Goal: Information Seeking & Learning: Learn about a topic

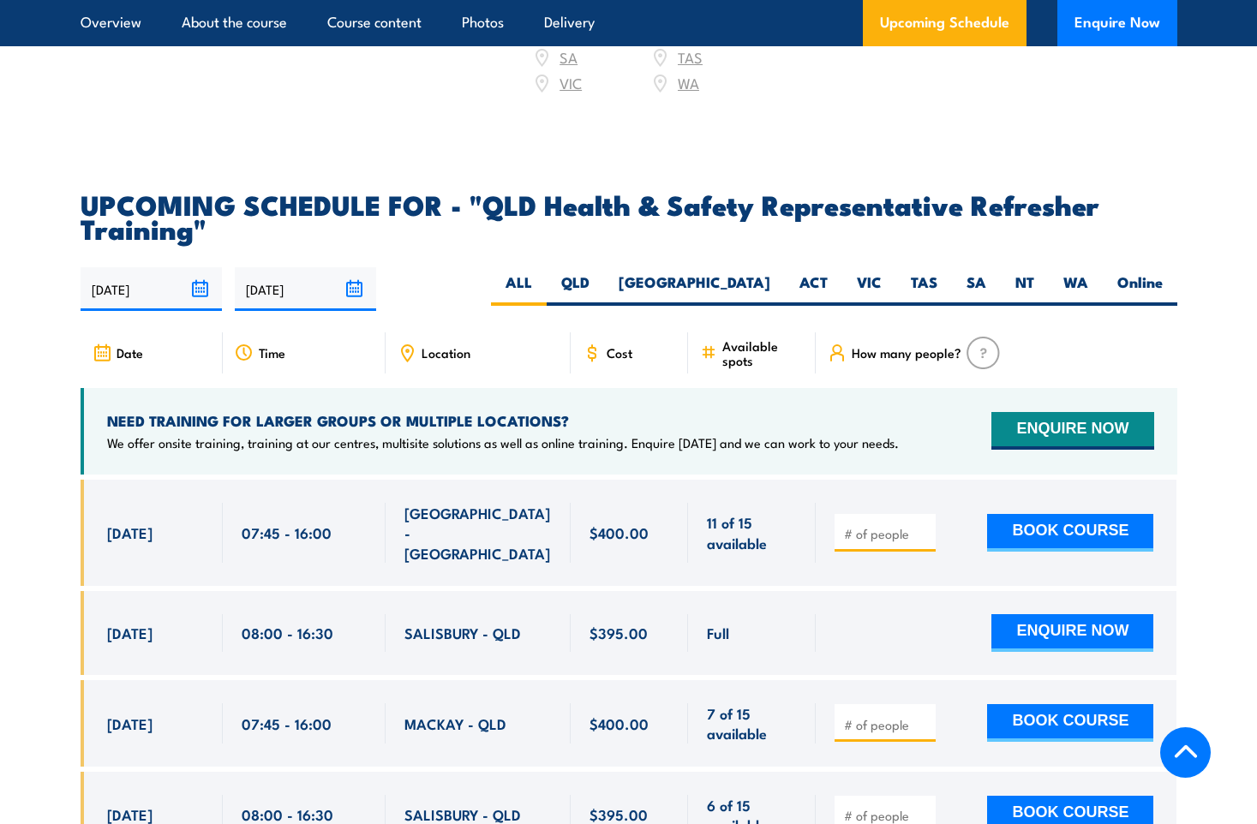
scroll to position [2742, 0]
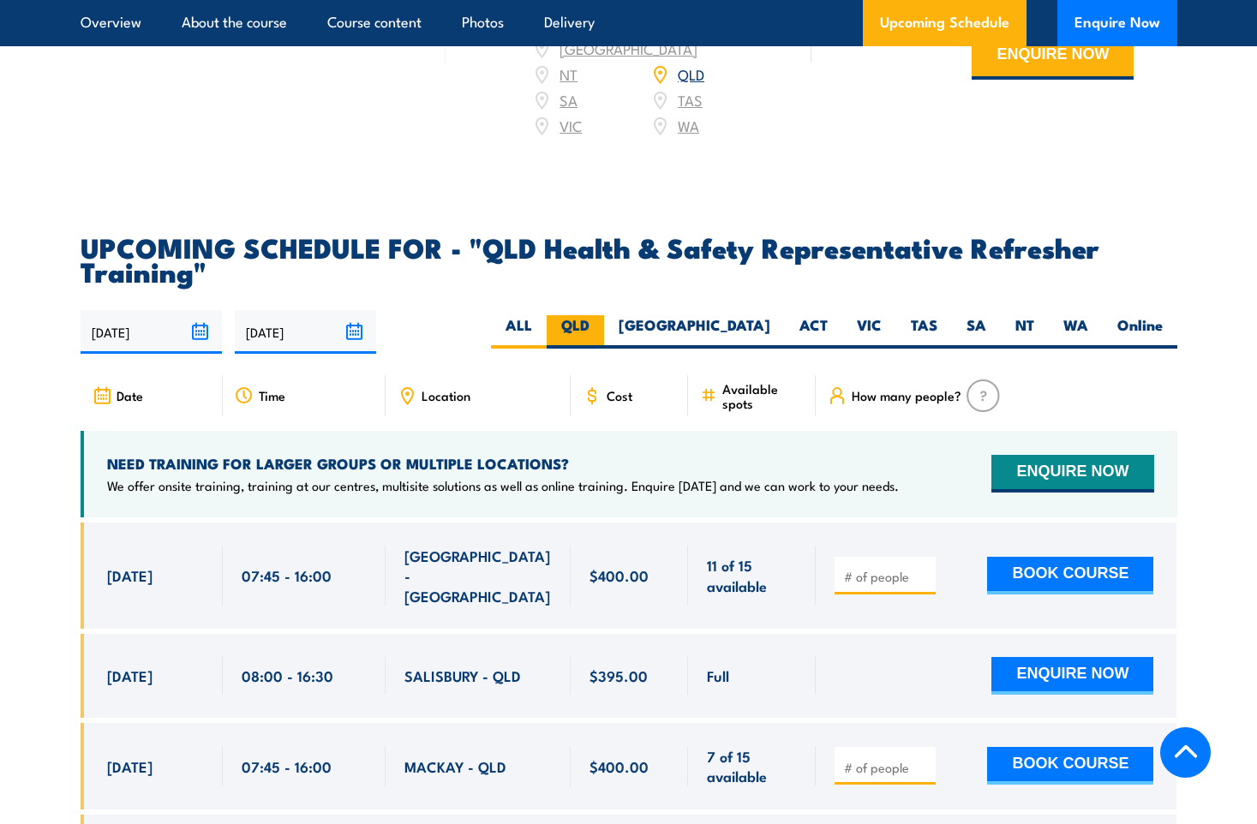
click at [604, 342] on label "QLD" at bounding box center [575, 331] width 57 height 33
click at [601, 327] on input "QLD" at bounding box center [595, 320] width 11 height 11
radio input "true"
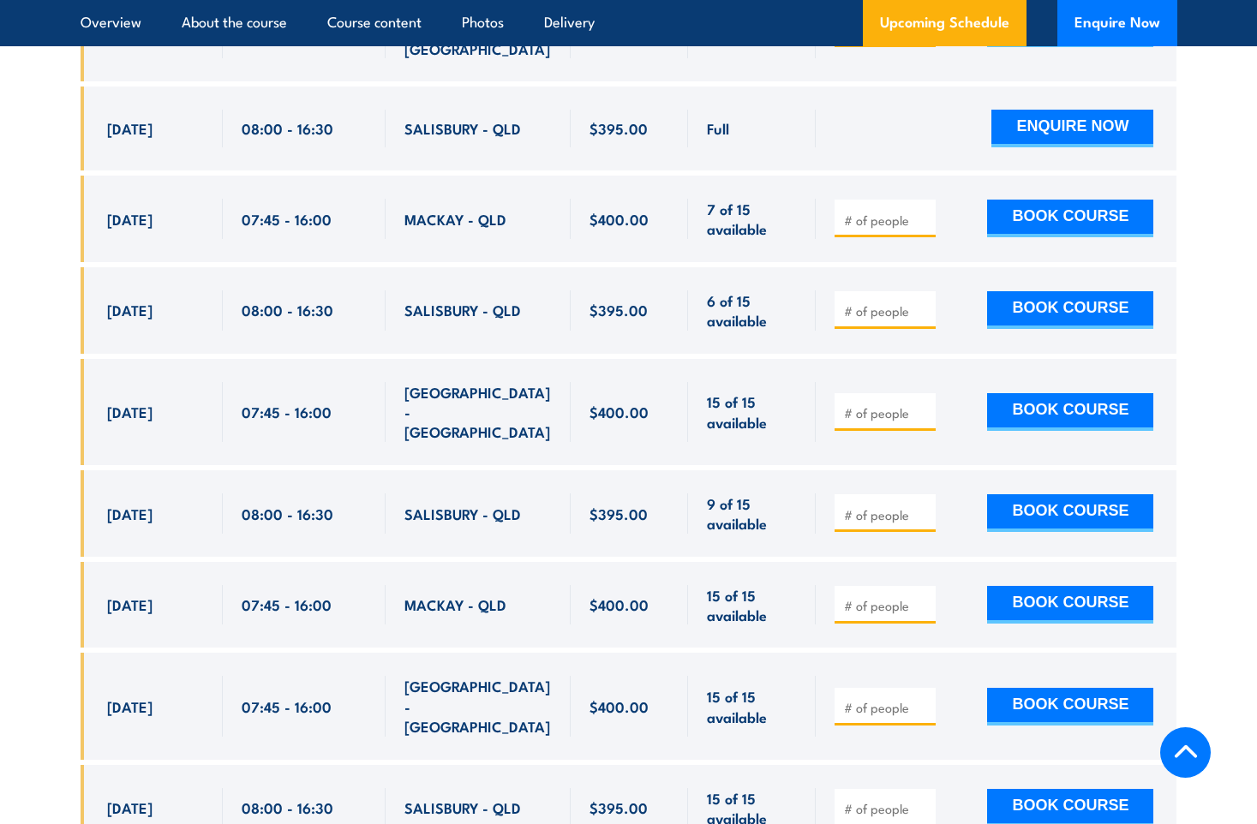
scroll to position [3331, 0]
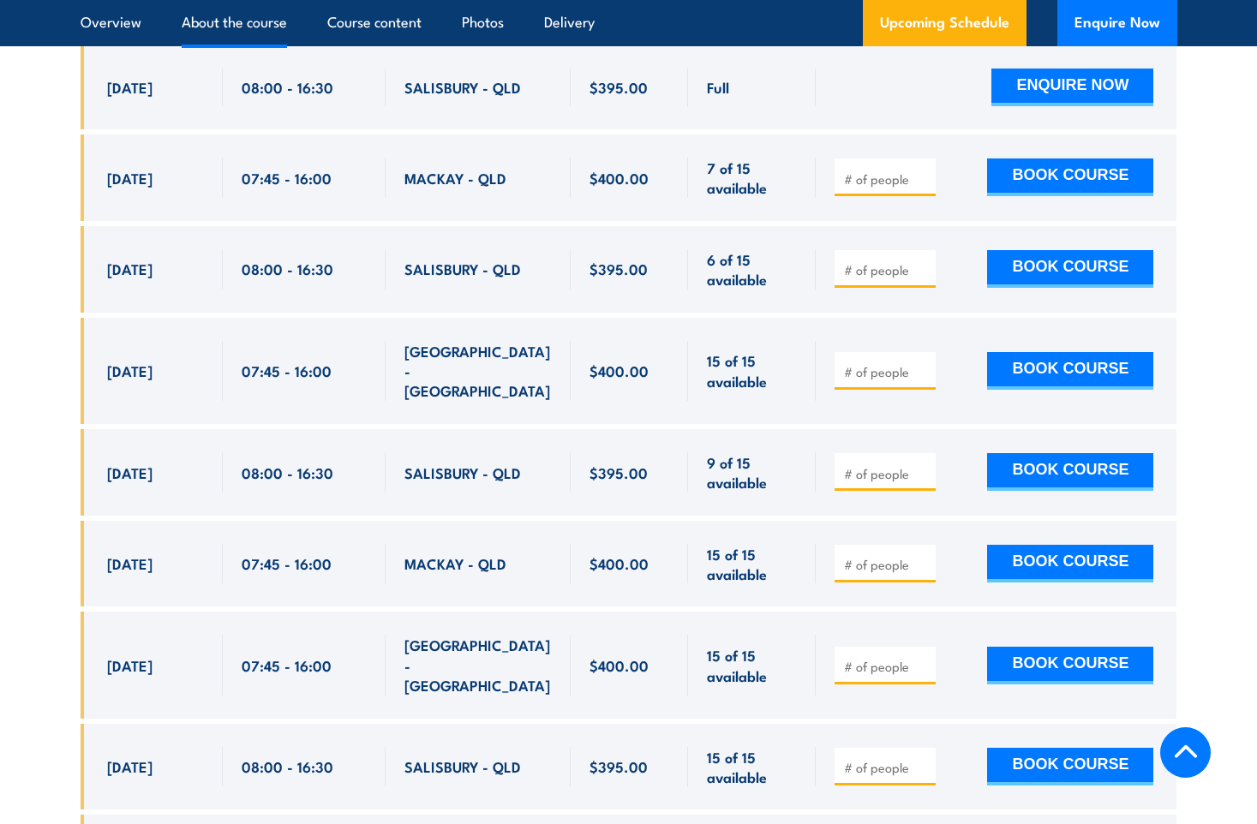
click at [255, 32] on link "About the course" at bounding box center [234, 22] width 105 height 45
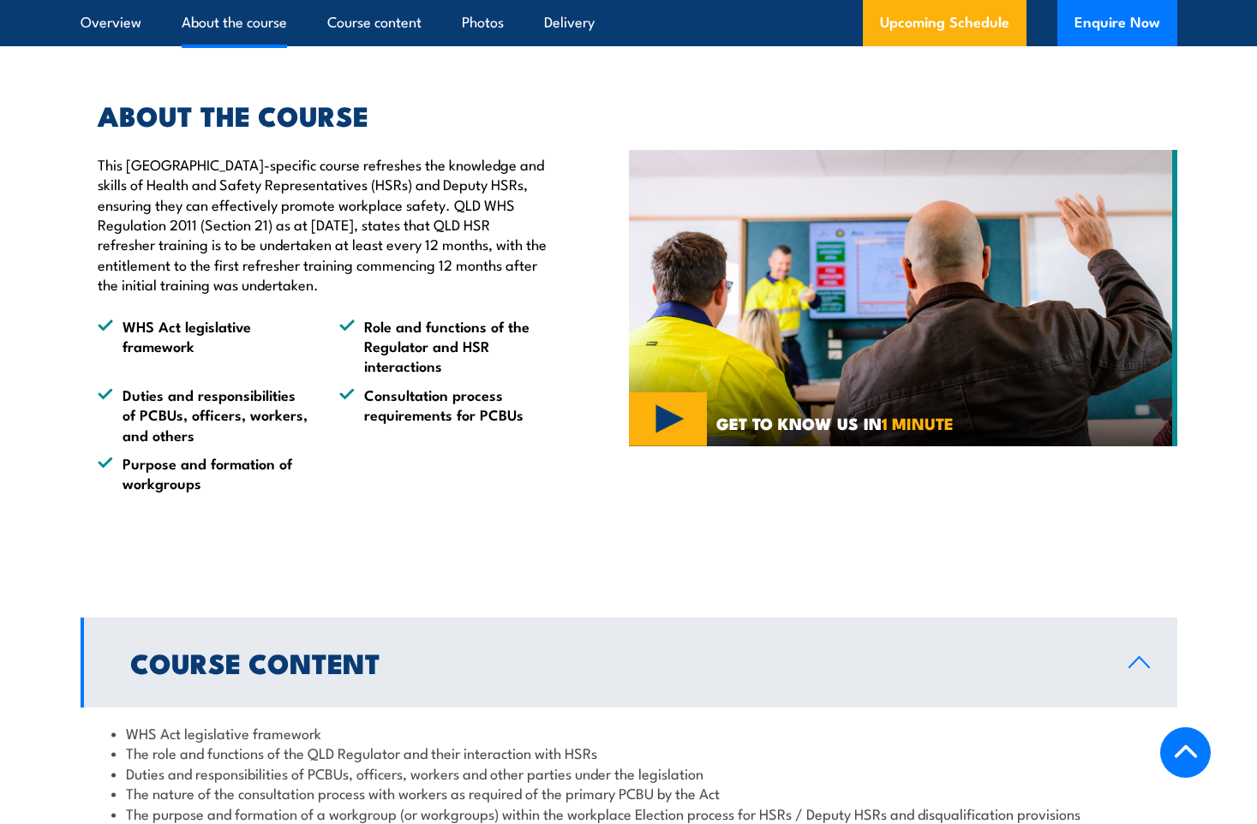
scroll to position [1061, 0]
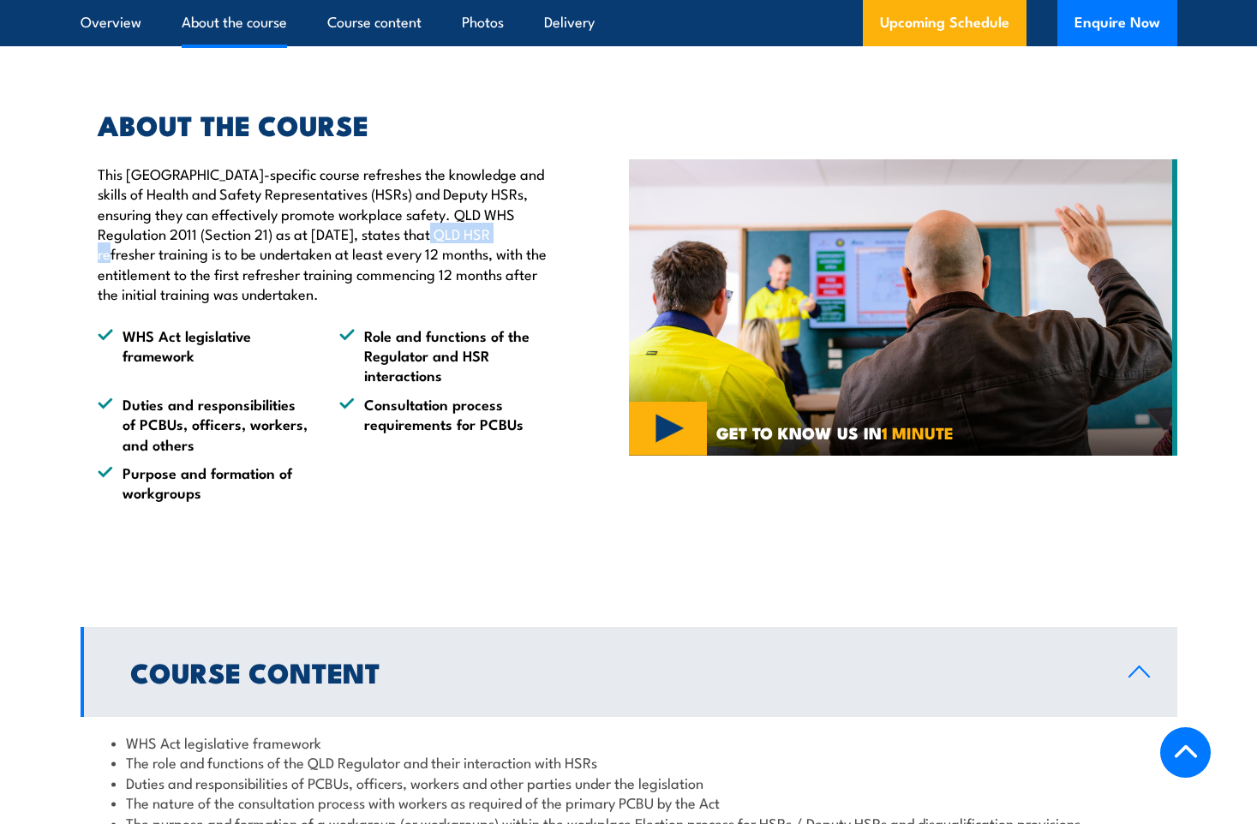
drag, startPoint x: 401, startPoint y: 267, endPoint x: 481, endPoint y: 268, distance: 79.7
click at [481, 268] on p "This [GEOGRAPHIC_DATA]-specific course refreshes the knowledge and skills of He…" at bounding box center [324, 234] width 453 height 141
drag, startPoint x: 481, startPoint y: 268, endPoint x: 410, endPoint y: 242, distance: 75.9
click at [410, 242] on p "This [GEOGRAPHIC_DATA]-specific course refreshes the knowledge and skills of He…" at bounding box center [324, 234] width 453 height 141
drag, startPoint x: 399, startPoint y: 249, endPoint x: 201, endPoint y: 268, distance: 199.0
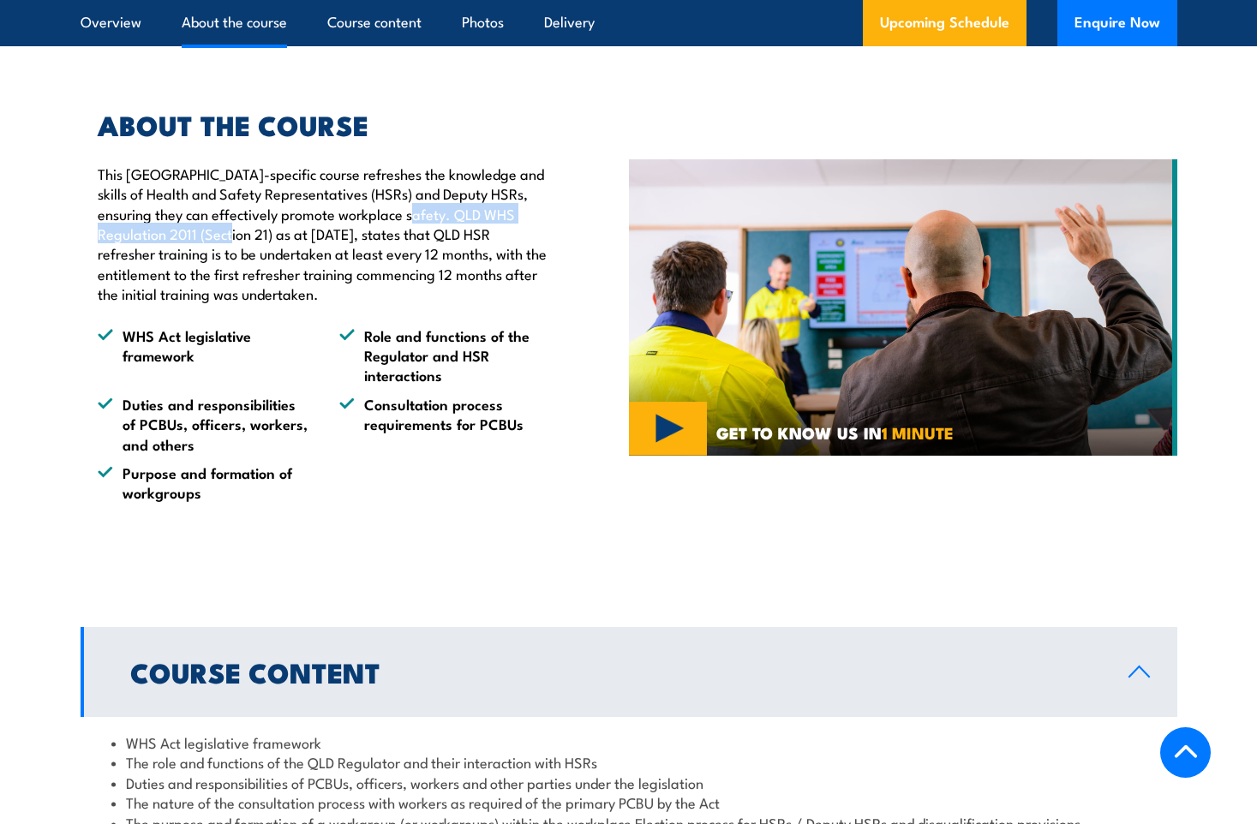
click at [201, 268] on p "This [GEOGRAPHIC_DATA]-specific course refreshes the knowledge and skills of He…" at bounding box center [324, 234] width 453 height 141
drag, startPoint x: 201, startPoint y: 268, endPoint x: 186, endPoint y: 268, distance: 14.6
copy p "QLD WHS Regulation 2011 (Section 21)"
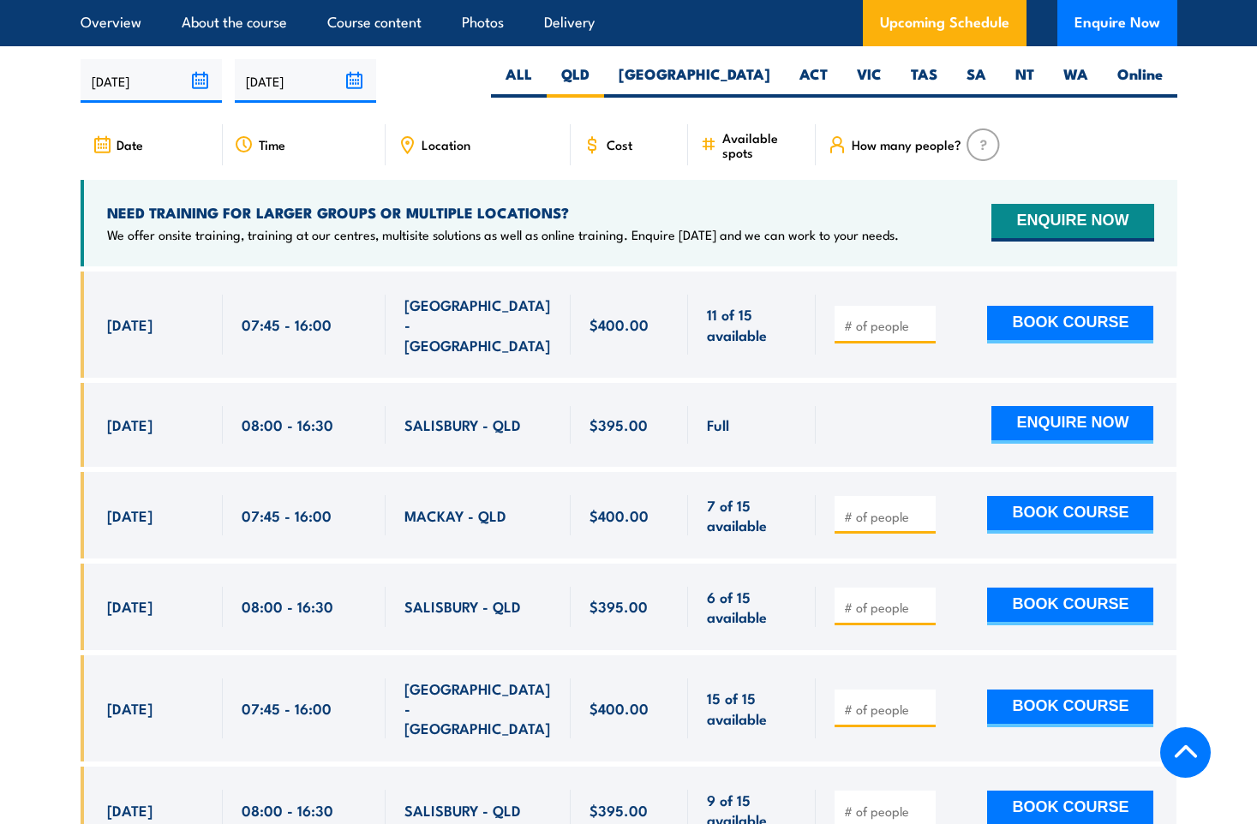
scroll to position [3032, 0]
